Goal: Task Accomplishment & Management: Use online tool/utility

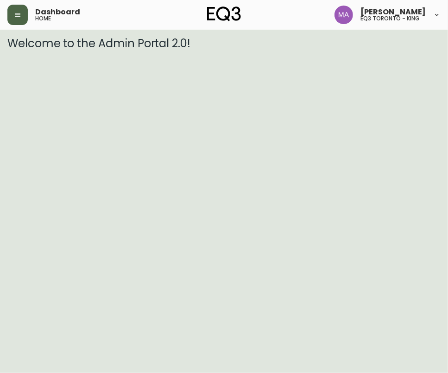
click at [19, 13] on icon "button" at bounding box center [18, 15] width 6 height 4
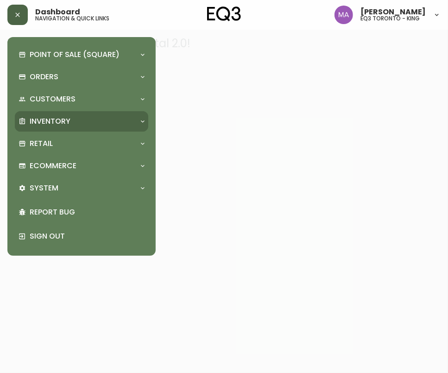
click at [59, 119] on p "Inventory" at bounding box center [50, 121] width 41 height 10
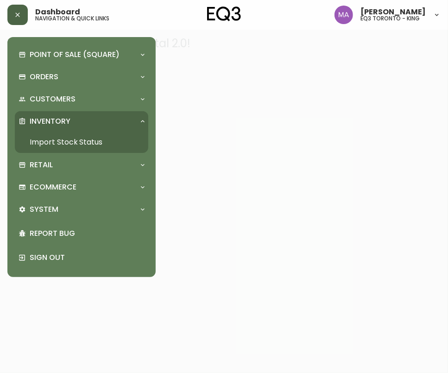
click at [73, 135] on link "Import Stock Status" at bounding box center [81, 141] width 133 height 21
